Goal: Complete application form

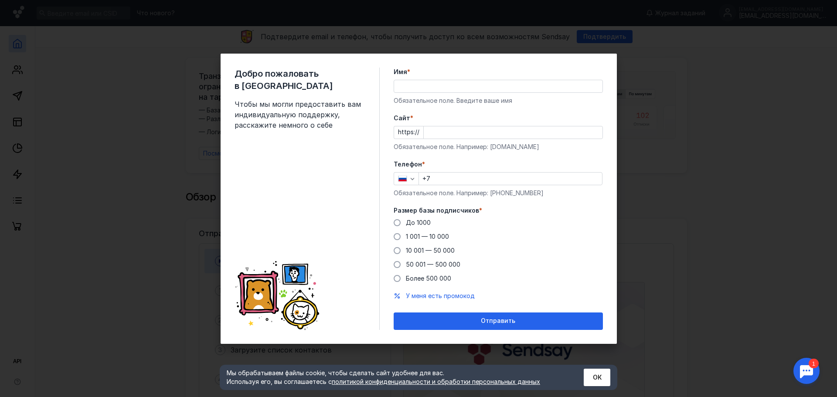
click at [373, 99] on div "Добро пожаловать в Sendsay Чтобы мы могли предоставить вам индивидуальную подде…" at bounding box center [307, 199] width 145 height 263
click at [434, 87] on input "Имя *" at bounding box center [498, 86] width 208 height 12
type input "[PERSON_NAME]"
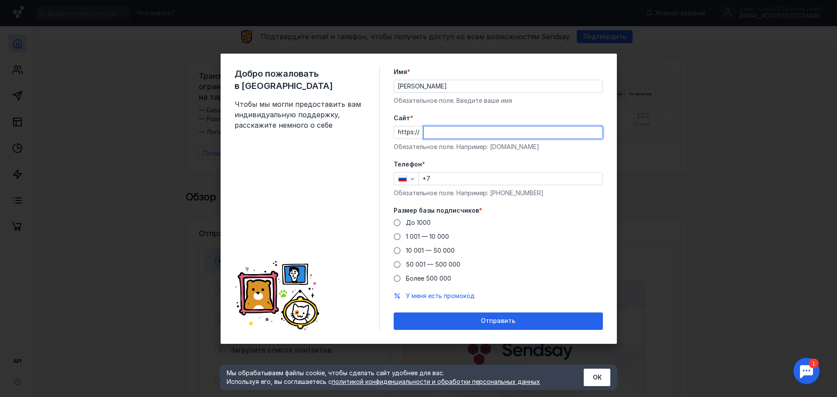
click at [447, 132] on input "Cайт *" at bounding box center [513, 132] width 179 height 12
paste input "[DOMAIN_NAME][URL]"
type input "[DOMAIN_NAME][URL]"
click at [489, 151] on div "Обязательное поле. Например: [DOMAIN_NAME]" at bounding box center [498, 147] width 209 height 9
click at [455, 179] on input "+7" at bounding box center [510, 179] width 183 height 12
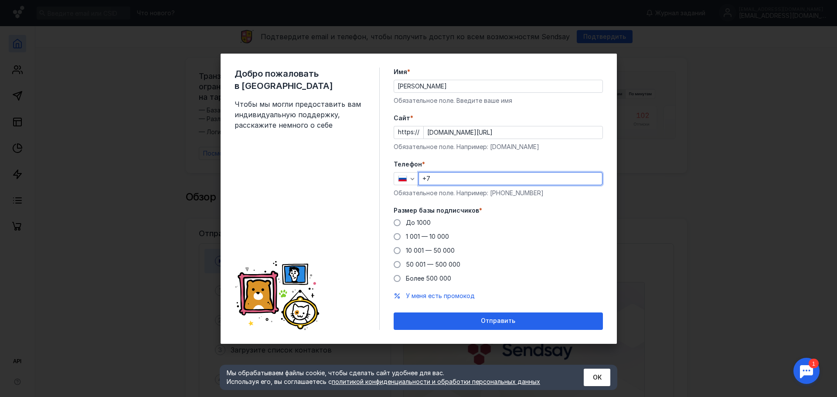
type input "[PHONE_NUMBER]"
click at [414, 222] on span "До 1000" at bounding box center [418, 222] width 25 height 7
click at [0, 0] on input "До 1000" at bounding box center [0, 0] width 0 height 0
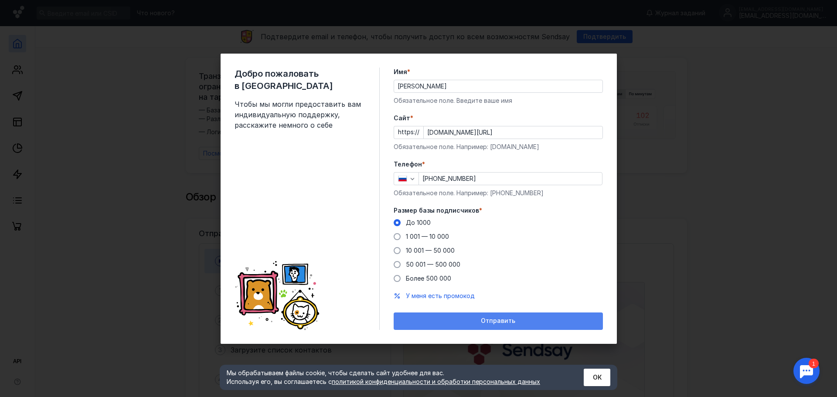
click at [482, 324] on div "Отправить" at bounding box center [498, 321] width 201 height 7
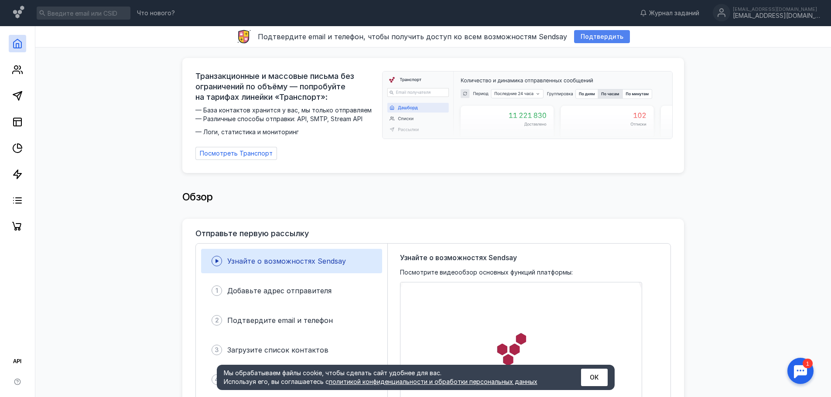
click at [588, 36] on span "Подтвердить" at bounding box center [602, 36] width 43 height 7
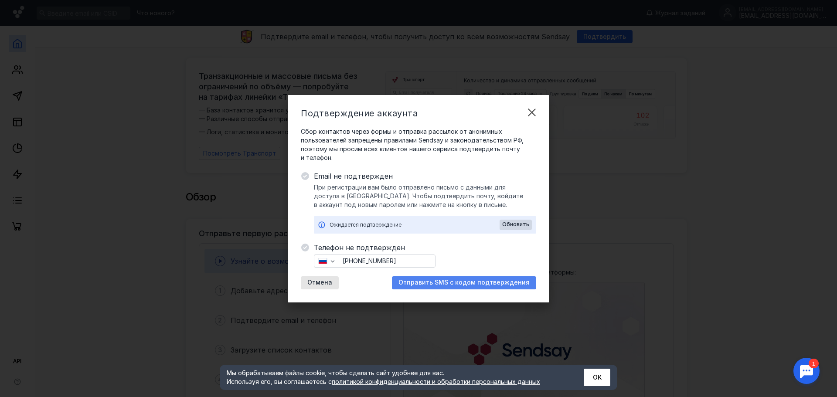
click at [445, 280] on span "Отправить SMS с кодом подтверждения" at bounding box center [464, 282] width 131 height 7
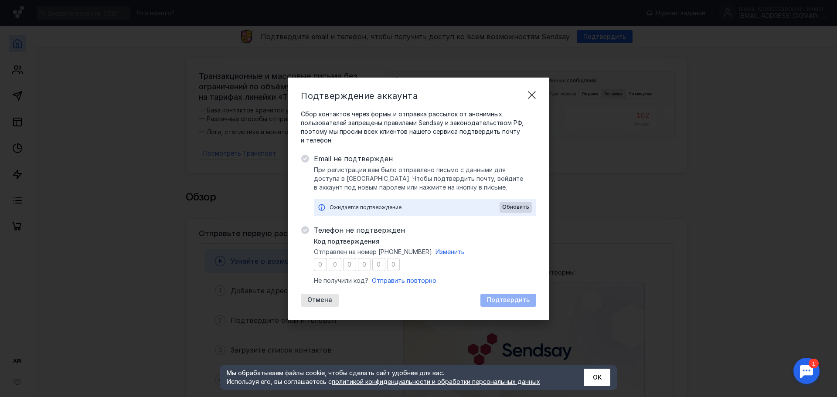
type input "5"
type input "3"
type input "0"
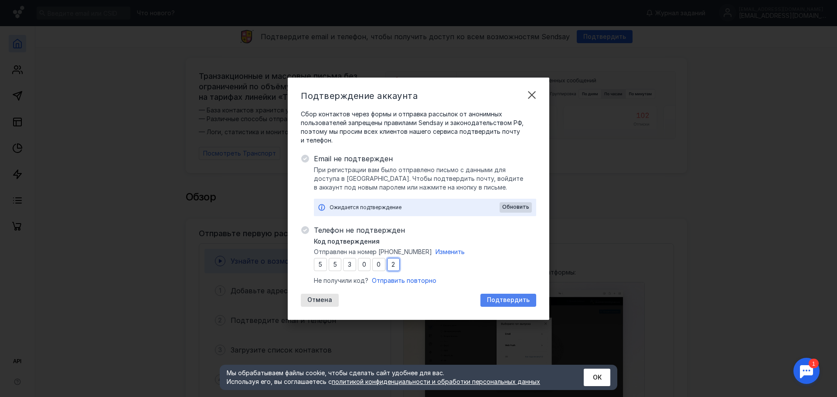
type input "2"
click at [506, 300] on span "Подтвердить" at bounding box center [508, 300] width 43 height 7
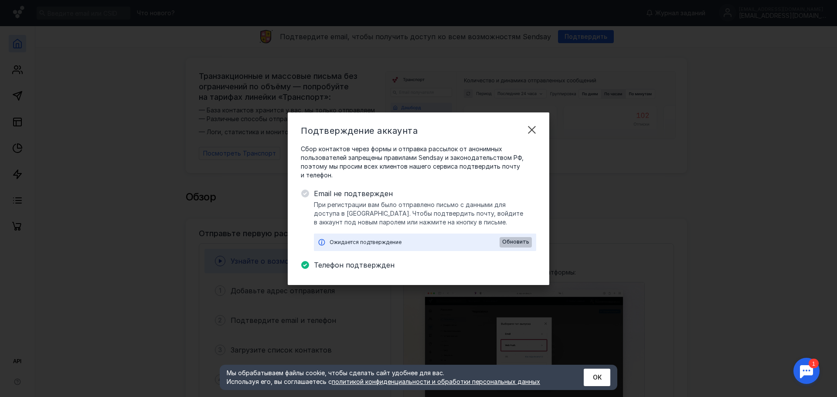
click at [515, 240] on span "Обновить" at bounding box center [515, 242] width 27 height 6
